Goal: Navigation & Orientation: Find specific page/section

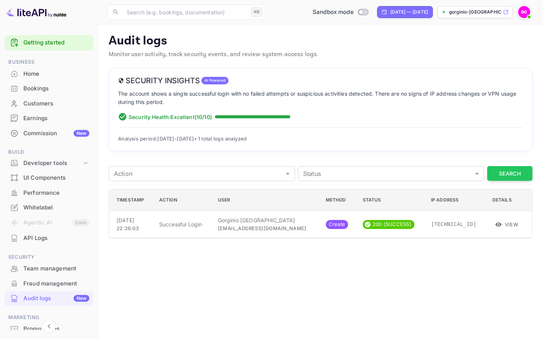
click at [42, 234] on div "API Logs" at bounding box center [56, 238] width 66 height 9
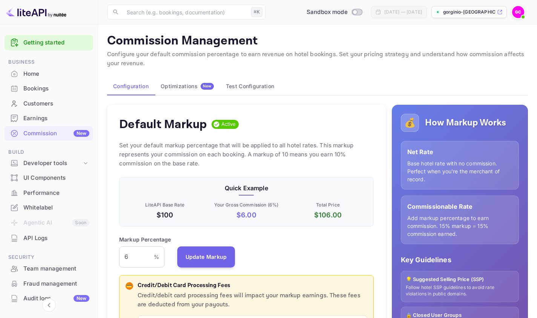
scroll to position [0, 0]
click at [45, 236] on div "API Logs" at bounding box center [56, 238] width 66 height 9
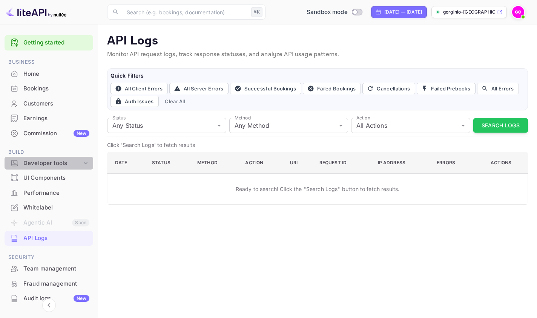
click at [52, 165] on div "Developer tools" at bounding box center [52, 163] width 58 height 9
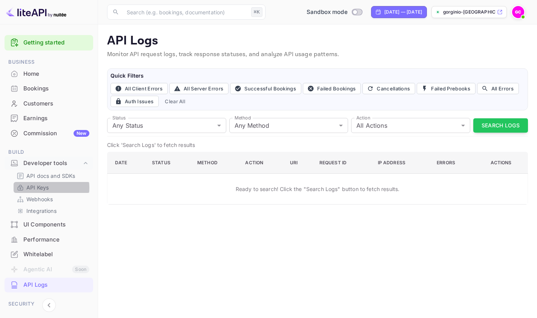
click at [41, 186] on p "API Keys" at bounding box center [37, 188] width 22 height 8
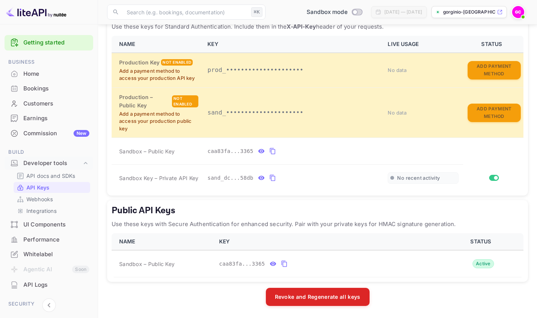
scroll to position [162, 0]
click at [407, 180] on span "No recent activity" at bounding box center [418, 178] width 43 height 6
click at [495, 182] on td "private api keys table" at bounding box center [493, 178] width 60 height 27
click at [495, 180] on input "Switch" at bounding box center [496, 178] width 14 height 5
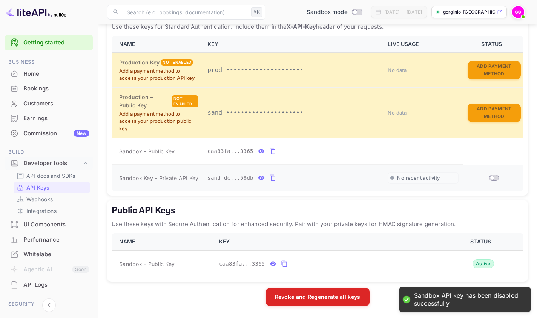
click at [495, 180] on input "Switch" at bounding box center [492, 178] width 14 height 5
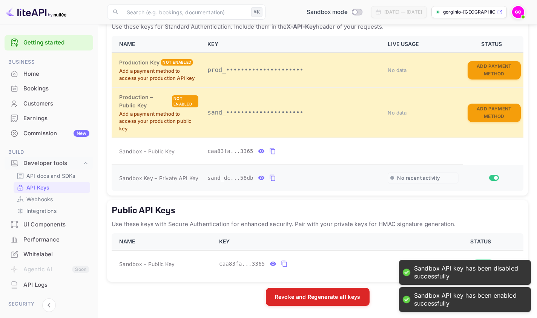
checkbox input "true"
click at [44, 211] on p "Integrations" at bounding box center [41, 211] width 30 height 8
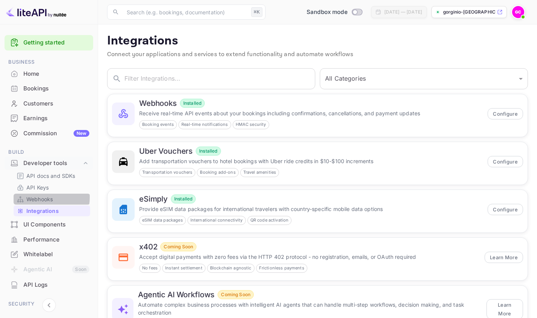
click at [41, 196] on p "Webhooks" at bounding box center [39, 199] width 26 height 8
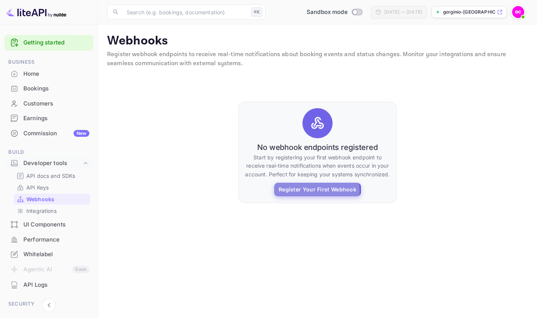
click at [317, 191] on button "Register Your First Webhook" at bounding box center [317, 190] width 87 height 14
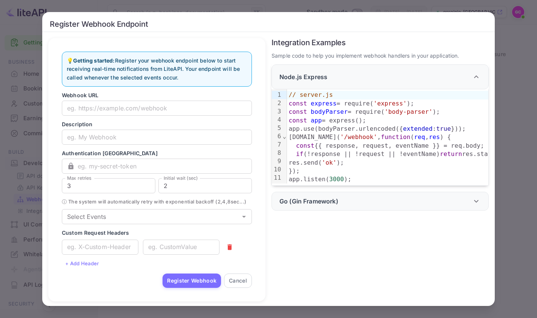
click at [520, 172] on div "Register Webhook Endpoint 💡 Getting started: Register your webhook endpoint bel…" at bounding box center [268, 159] width 537 height 318
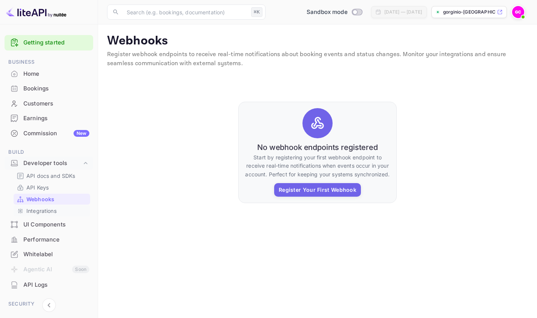
click at [56, 208] on p "Integrations" at bounding box center [41, 211] width 30 height 8
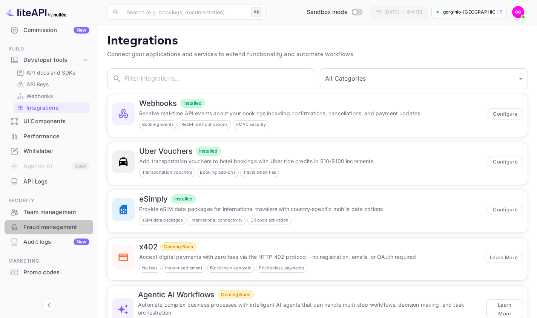
click at [55, 225] on div "Fraud management" at bounding box center [56, 227] width 66 height 9
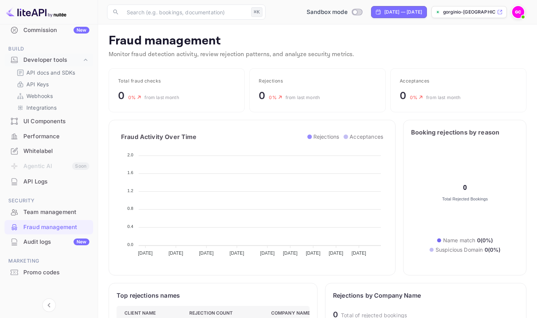
scroll to position [0, 0]
click at [52, 209] on div "Team management" at bounding box center [56, 212] width 66 height 9
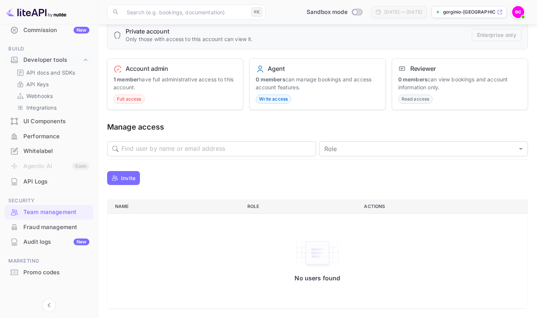
scroll to position [47, 0]
click at [46, 235] on div "Audit logs New" at bounding box center [49, 242] width 89 height 15
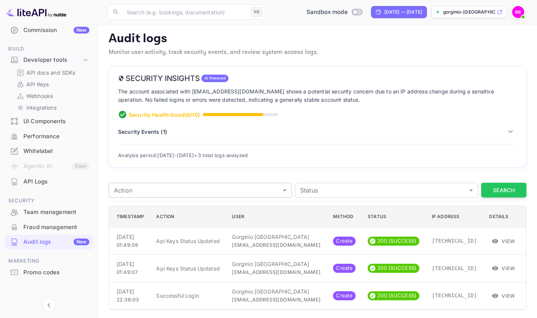
scroll to position [2, 0]
click at [46, 106] on p "Integrations" at bounding box center [41, 108] width 30 height 8
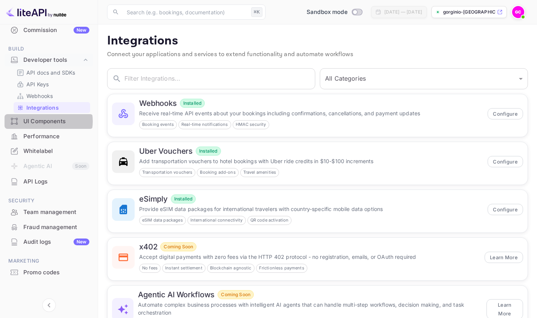
click at [48, 120] on div "UI Components" at bounding box center [56, 121] width 66 height 9
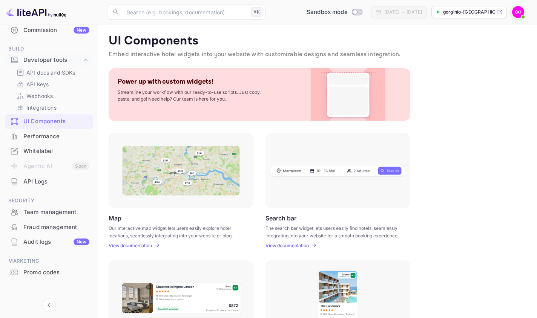
click at [285, 249] on div "UI Components Embed interactive hotel widgets into your website with customizab…" at bounding box center [317, 267] width 421 height 466
click at [286, 244] on p "View documentation" at bounding box center [286, 246] width 43 height 6
click at [38, 152] on div "Whitelabel" at bounding box center [56, 151] width 66 height 9
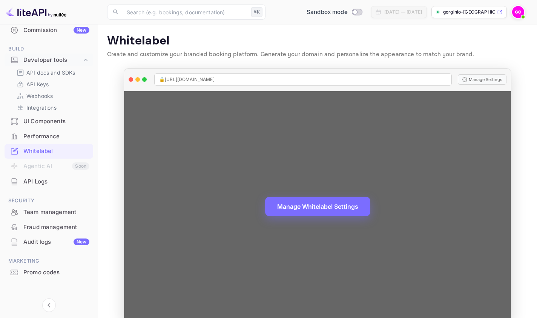
click at [269, 80] on div "🔒 [URL][DOMAIN_NAME]" at bounding box center [302, 80] width 297 height 12
drag, startPoint x: 266, startPoint y: 78, endPoint x: 338, endPoint y: 78, distance: 71.6
click at [338, 78] on div "🔒 [URL][DOMAIN_NAME]" at bounding box center [302, 80] width 297 height 12
click at [326, 210] on button "Manage Whitelabel Settings" at bounding box center [317, 206] width 105 height 20
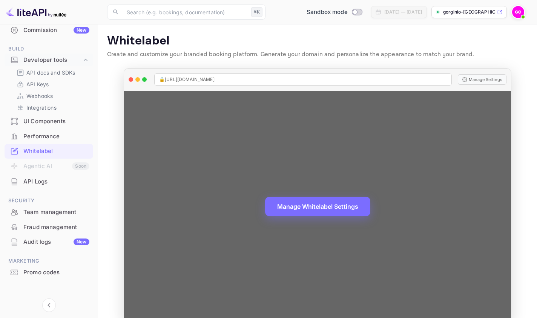
copy span "[URL][DOMAIN_NAME]"
